Goal: Information Seeking & Learning: Learn about a topic

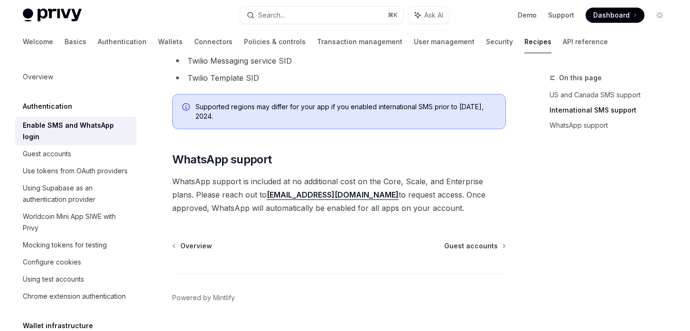
scroll to position [611, 0]
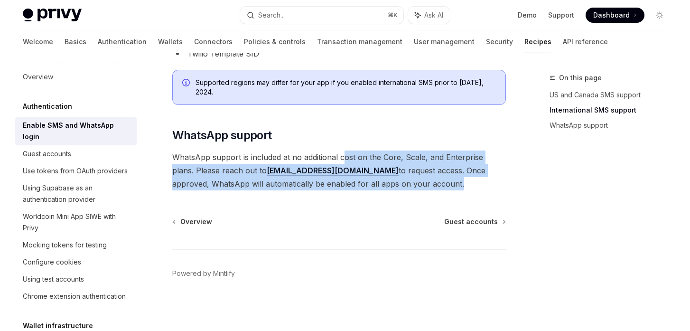
drag, startPoint x: 344, startPoint y: 157, endPoint x: 363, endPoint y: 179, distance: 29.6
click at [363, 179] on span "WhatsApp support is included at no additional cost on the Core, Scale, and Ente…" at bounding box center [339, 170] width 334 height 40
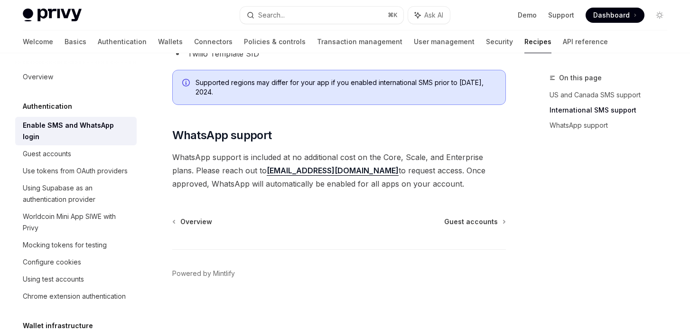
click at [401, 182] on span "WhatsApp support is included at no additional cost on the Core, Scale, and Ente…" at bounding box center [339, 170] width 334 height 40
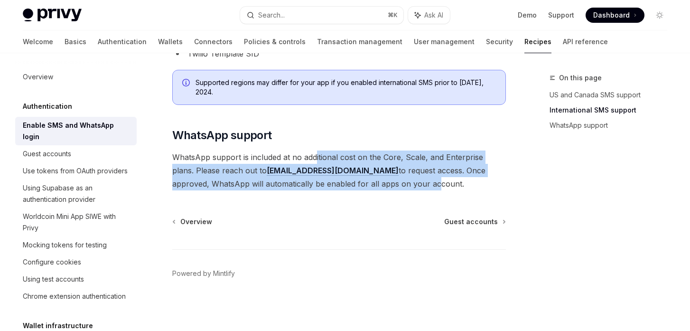
drag, startPoint x: 314, startPoint y: 157, endPoint x: 340, endPoint y: 178, distance: 33.4
click at [340, 178] on span "WhatsApp support is included at no additional cost on the Core, Scale, and Ente…" at bounding box center [339, 170] width 334 height 40
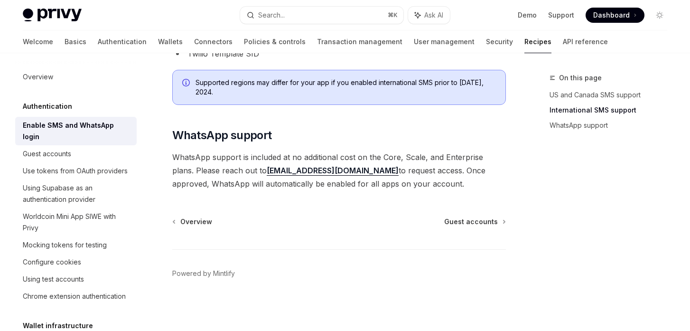
click at [375, 183] on span "WhatsApp support is included at no additional cost on the Core, Scale, and Ente…" at bounding box center [339, 170] width 334 height 40
drag, startPoint x: 373, startPoint y: 186, endPoint x: 163, endPoint y: 130, distance: 217.5
copy div "​ WhatsApp support WhatsApp support is included at no additional cost on the Co…"
